Goal: Task Accomplishment & Management: Complete application form

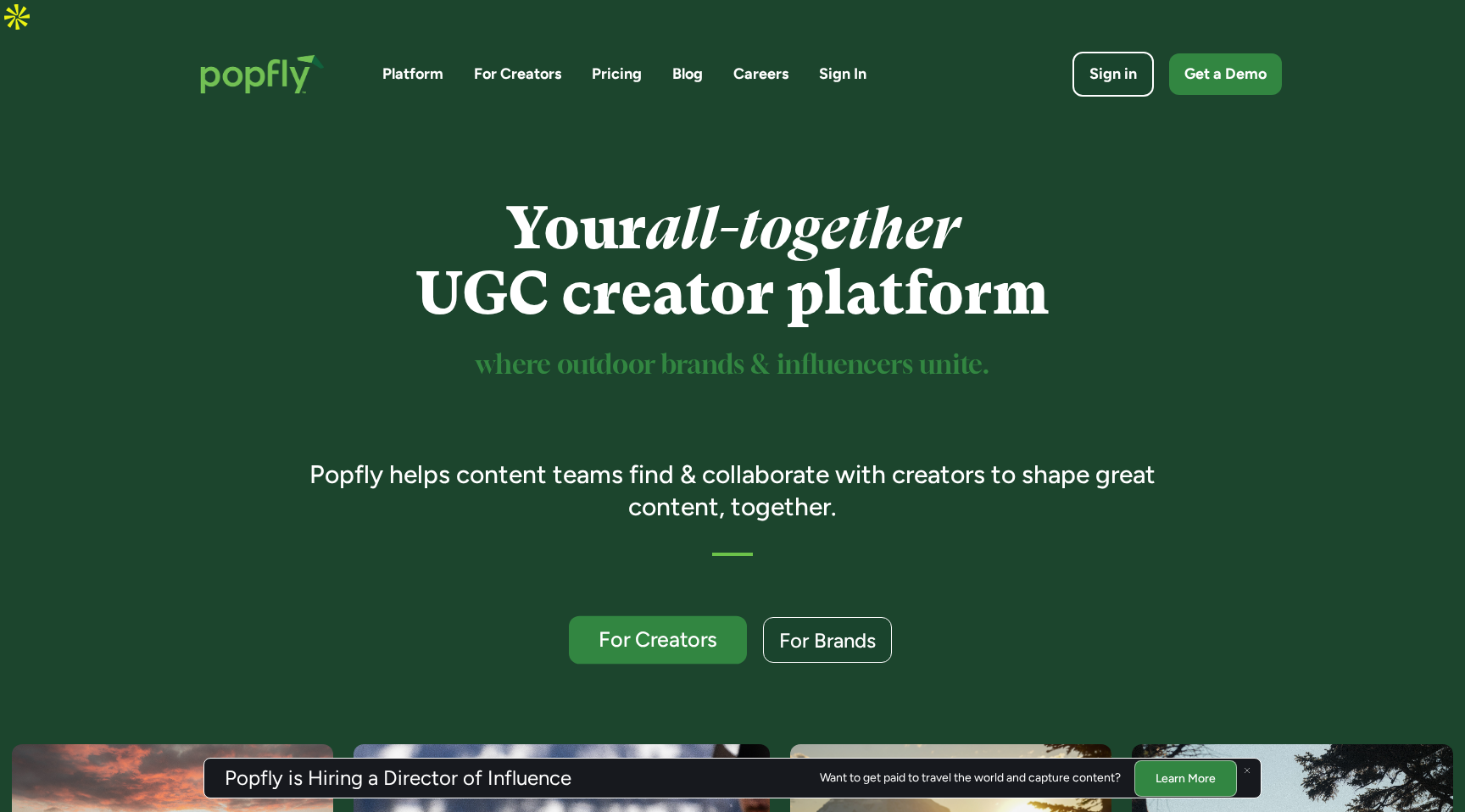
click at [673, 630] on div "For Creators" at bounding box center [658, 640] width 146 height 22
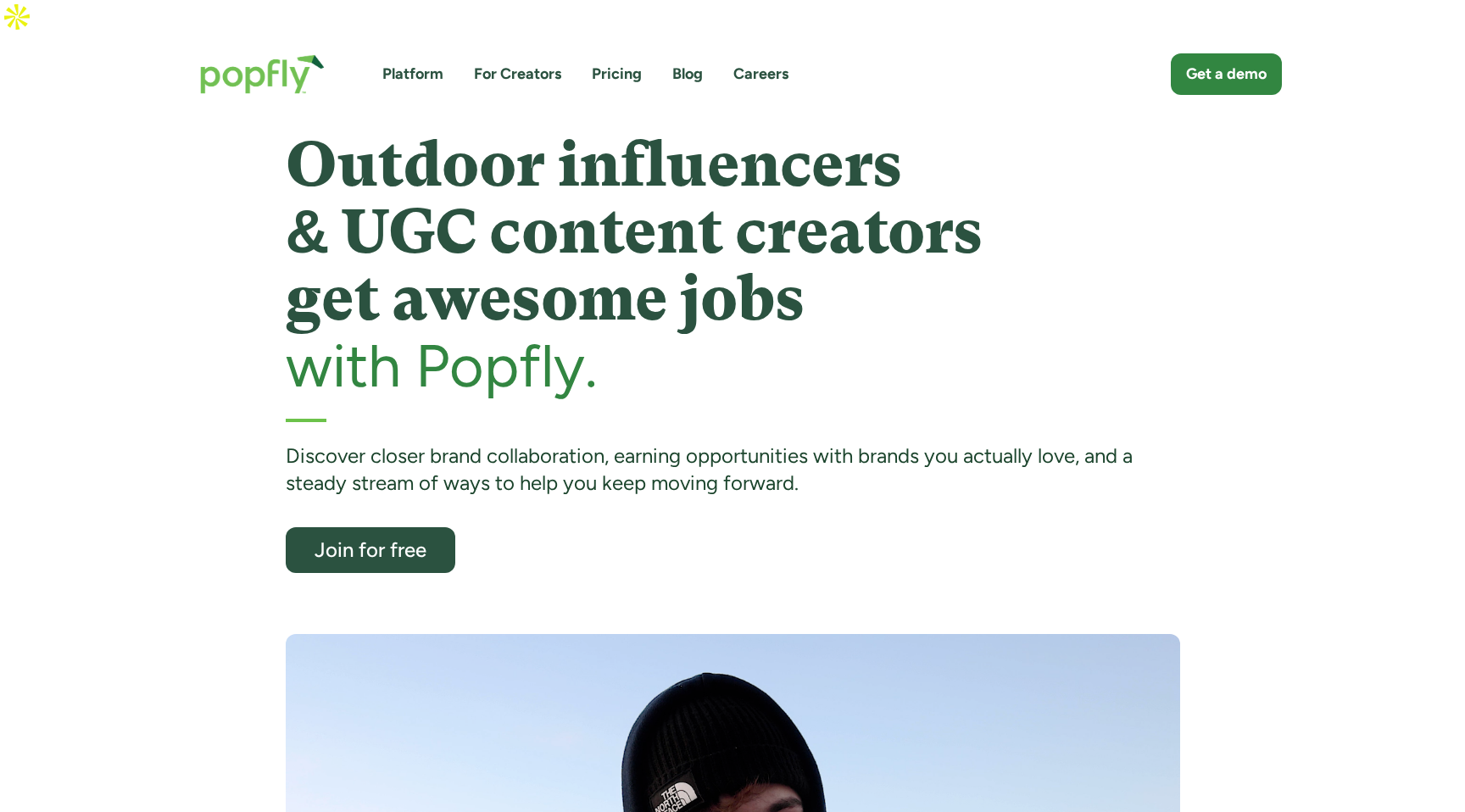
click at [517, 63] on link "For Creators" at bounding box center [518, 74] width 88 height 21
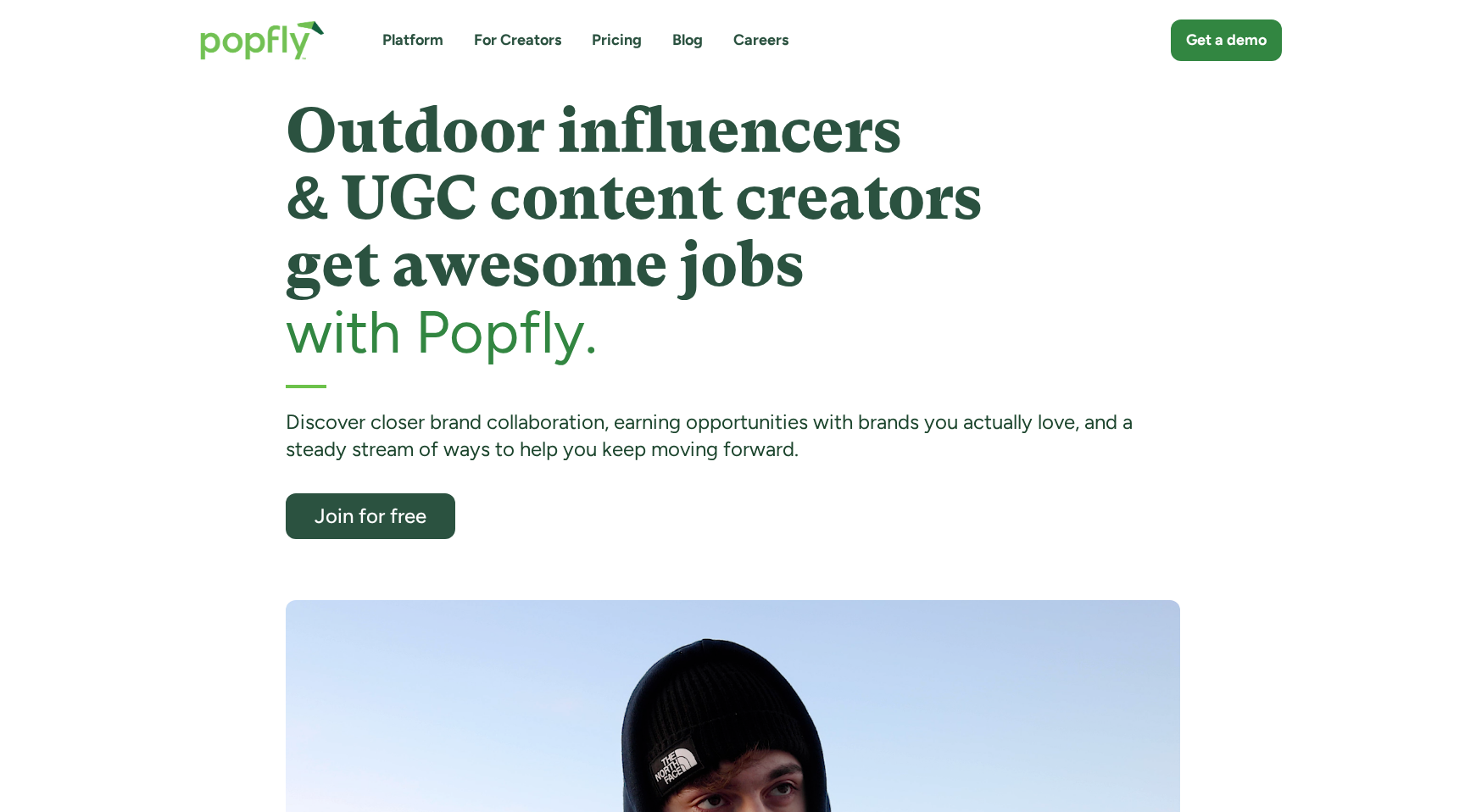
click at [517, 36] on link "For Creators" at bounding box center [518, 40] width 88 height 21
click at [401, 517] on div "Join for free" at bounding box center [370, 516] width 146 height 22
